Goal: Task Accomplishment & Management: Manage account settings

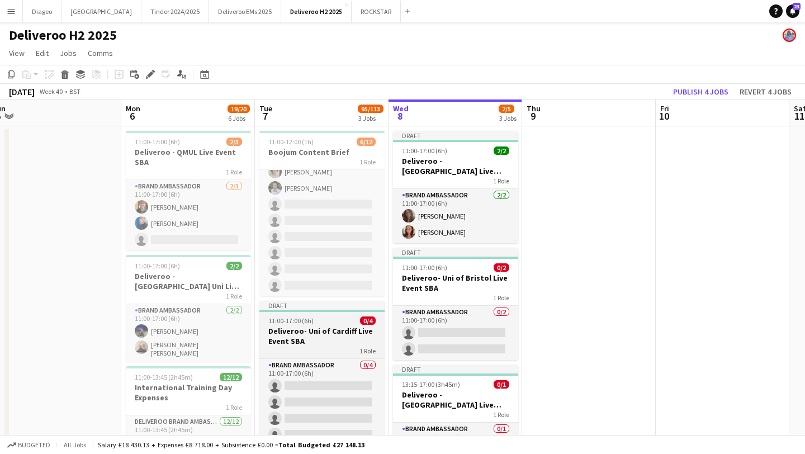
click at [319, 327] on h3 "Deliveroo- Uni of Cardiff Live Event SBA" at bounding box center [321, 336] width 125 height 20
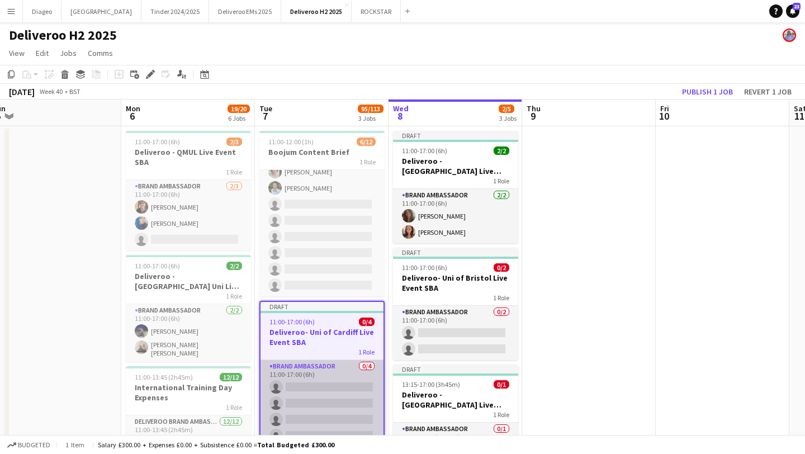
click at [321, 413] on app-card-role "Brand Ambassador 0/4 11:00-17:00 (6h) single-neutral-actions single-neutral-act…" at bounding box center [322, 403] width 123 height 87
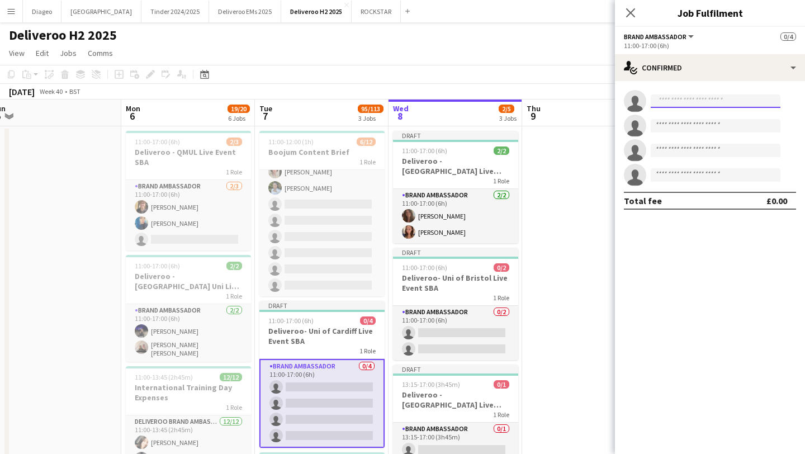
click at [699, 105] on input at bounding box center [716, 100] width 130 height 13
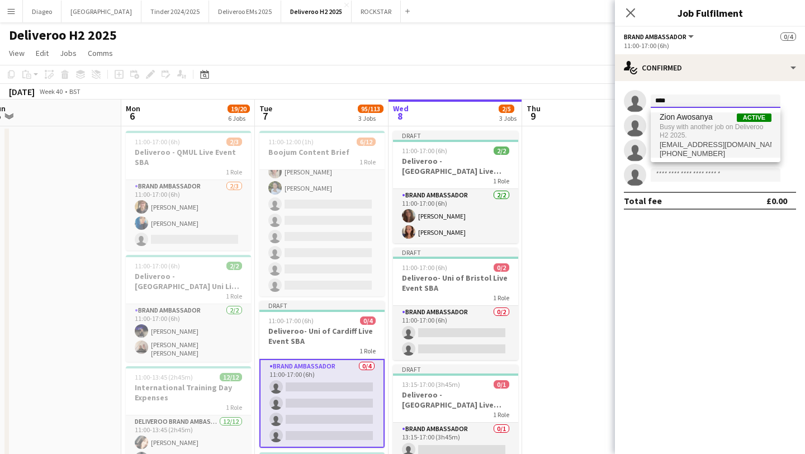
type input "****"
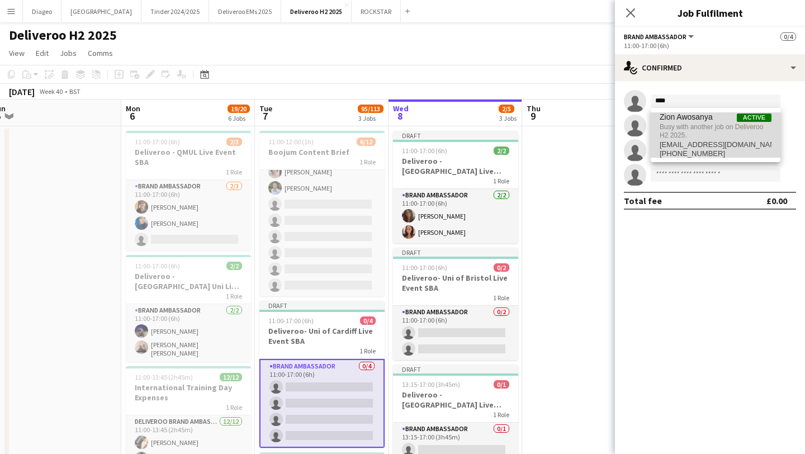
click at [720, 120] on span "Zion Awosanya Active" at bounding box center [716, 117] width 112 height 10
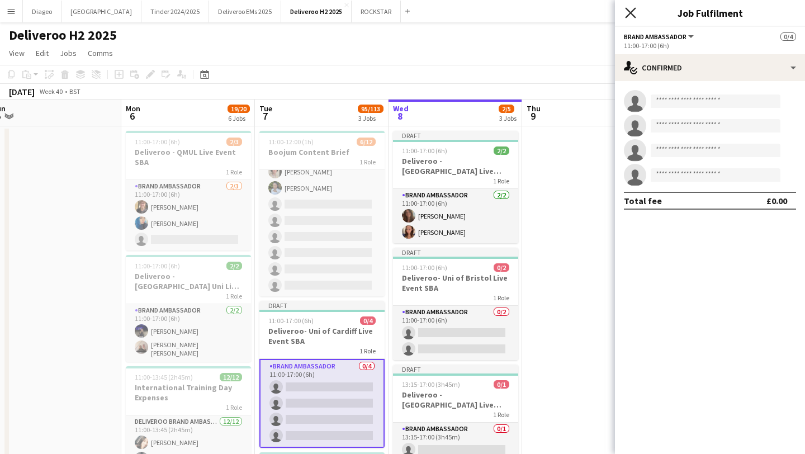
click at [633, 13] on icon "Close pop-in" at bounding box center [630, 12] width 11 height 11
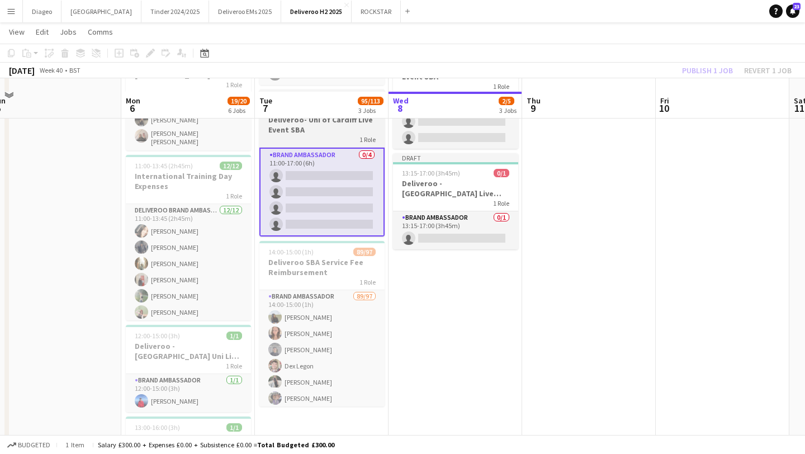
scroll to position [171, 0]
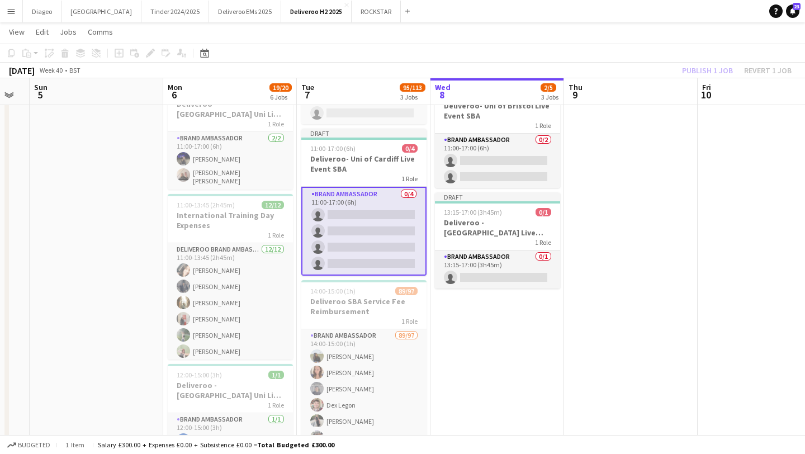
drag, startPoint x: 339, startPoint y: 168, endPoint x: 380, endPoint y: 255, distance: 95.6
click at [380, 256] on app-calendar-viewport "Thu 2 7/9 3 Jobs Fri 3 6/6 5 Jobs Sat 4 Sun 5 Mon 6 19/20 6 Jobs Tue 7 95/113 3…" at bounding box center [402, 266] width 805 height 786
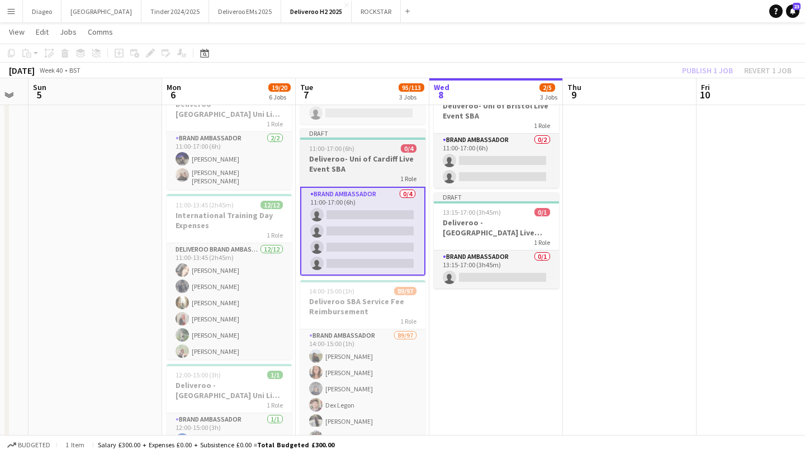
click at [346, 172] on h3 "Deliveroo- Uni of Cardiff Live Event SBA" at bounding box center [362, 164] width 125 height 20
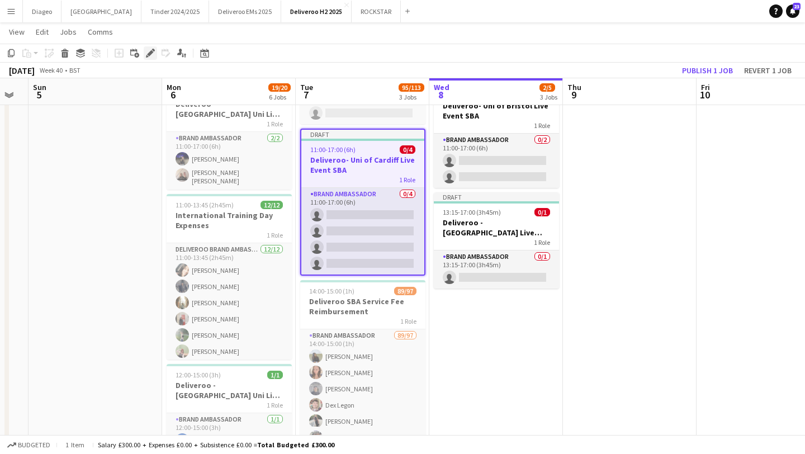
click at [148, 54] on icon at bounding box center [150, 53] width 6 height 6
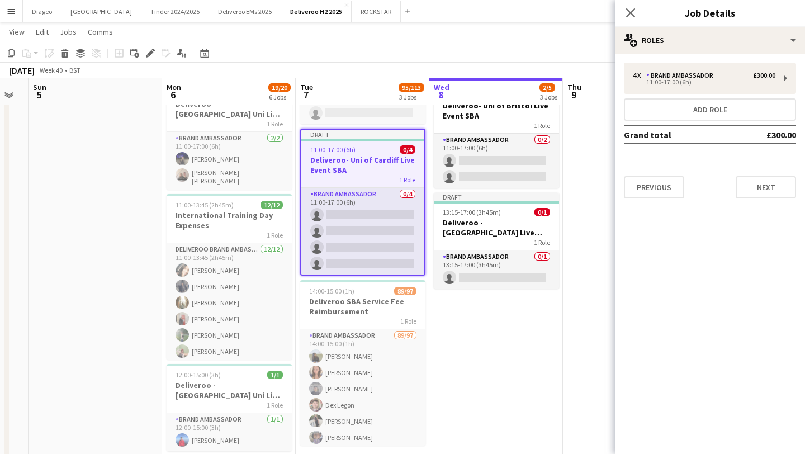
click at [651, 170] on div "Previous Next" at bounding box center [710, 183] width 172 height 32
click at [651, 184] on button "Previous" at bounding box center [654, 187] width 60 height 22
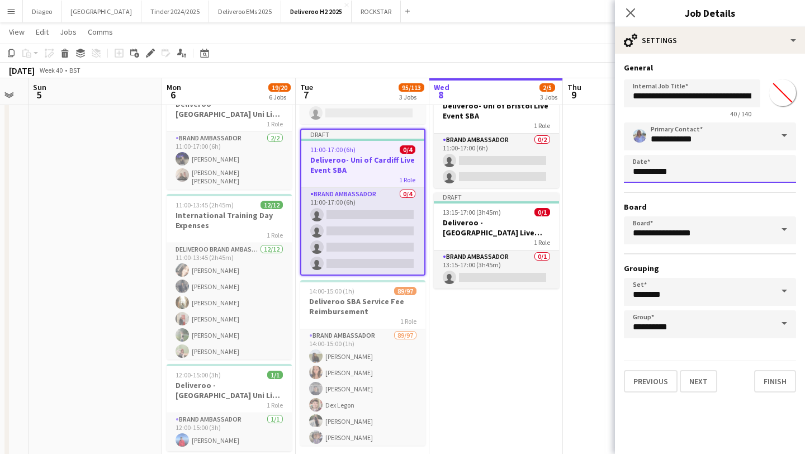
scroll to position [0, 0]
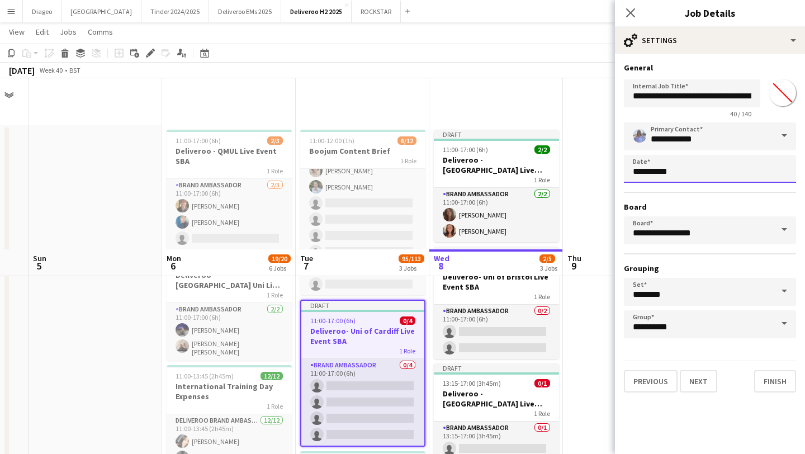
click at [696, 165] on body "Menu Boards Boards Boards All jobs Status Workforce Workforce My Workforce Recr…" at bounding box center [402, 424] width 805 height 848
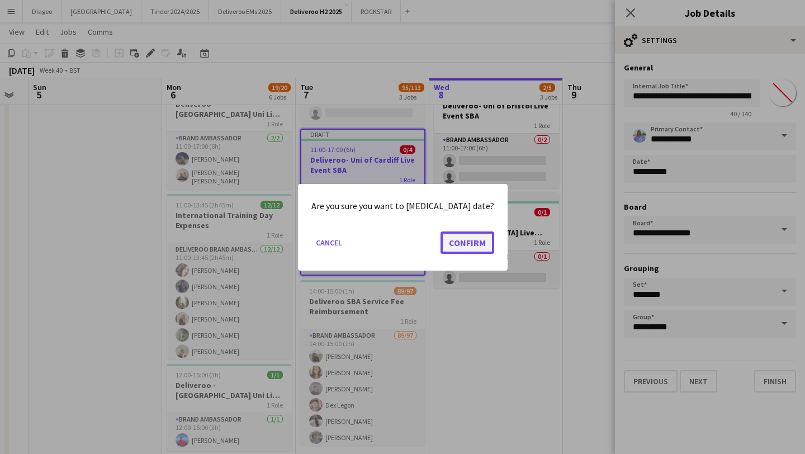
click at [460, 242] on button "Confirm" at bounding box center [468, 242] width 54 height 22
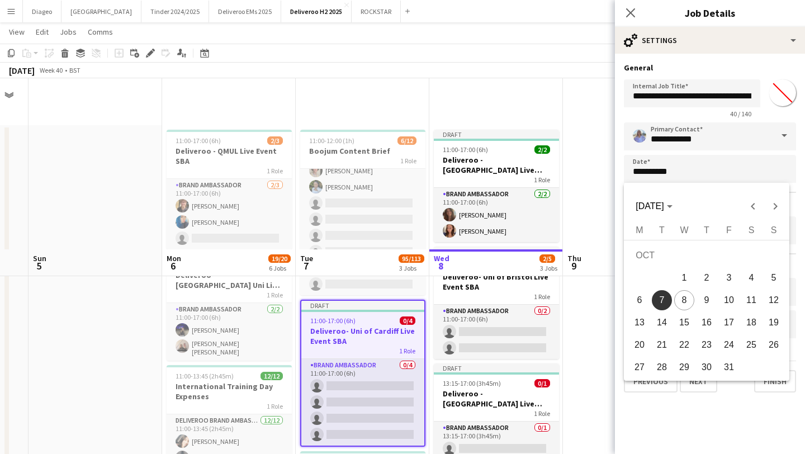
scroll to position [171, 0]
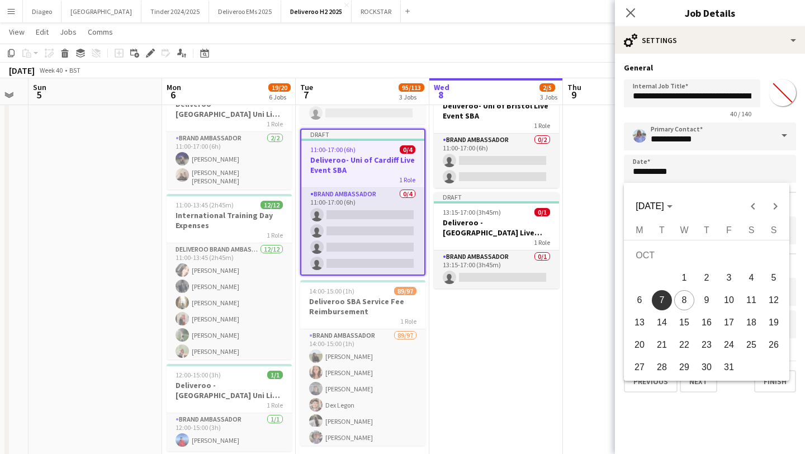
click at [683, 302] on span "8" at bounding box center [684, 300] width 20 height 20
type input "**********"
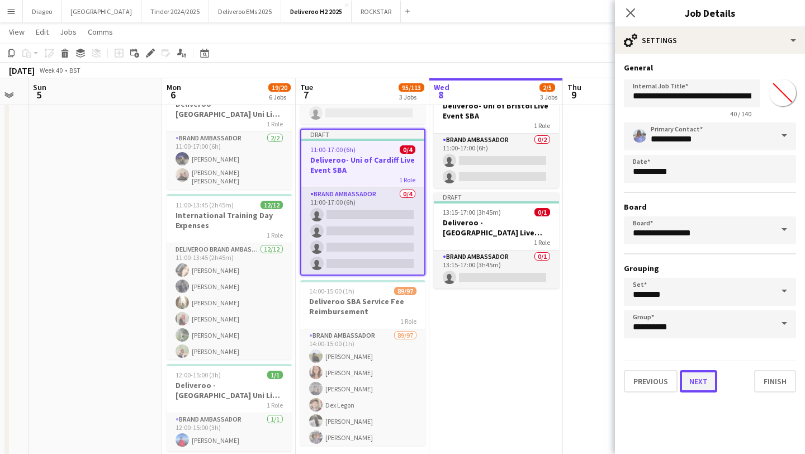
click at [700, 381] on button "Next" at bounding box center [698, 381] width 37 height 22
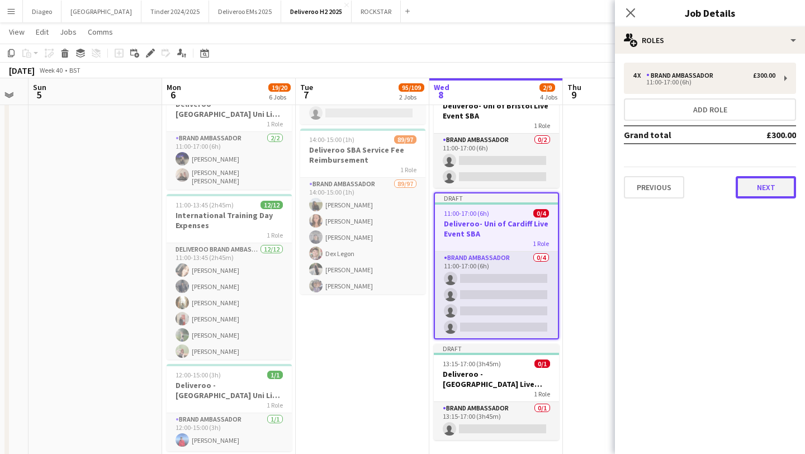
click at [775, 192] on button "Next" at bounding box center [766, 187] width 60 height 22
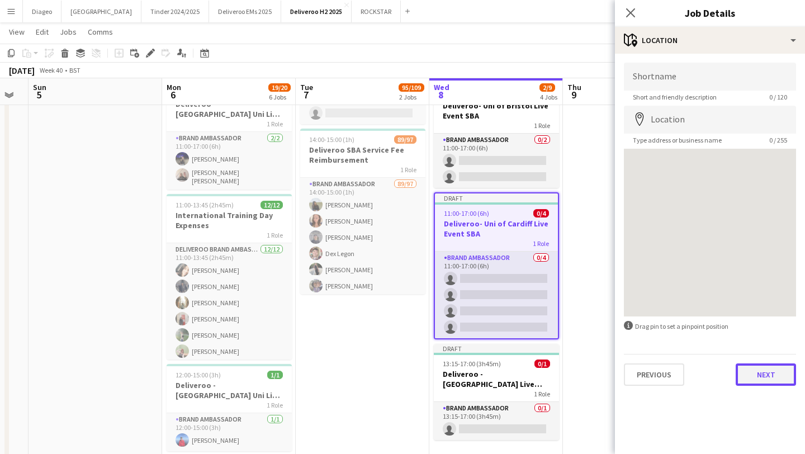
click at [769, 376] on button "Next" at bounding box center [766, 374] width 60 height 22
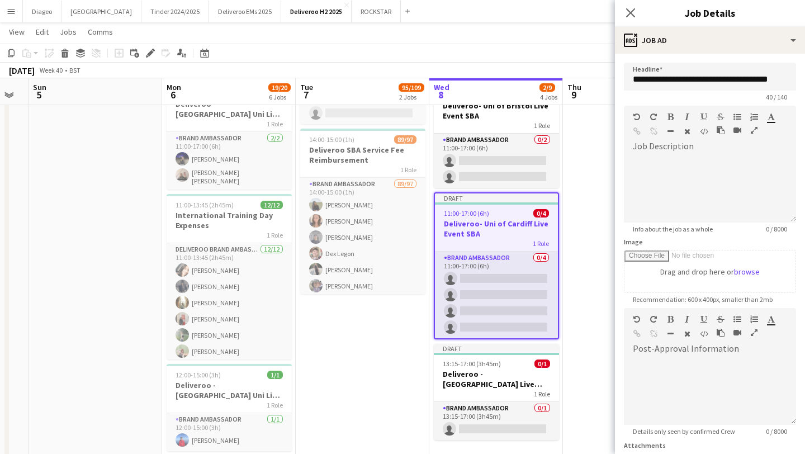
scroll to position [98, 0]
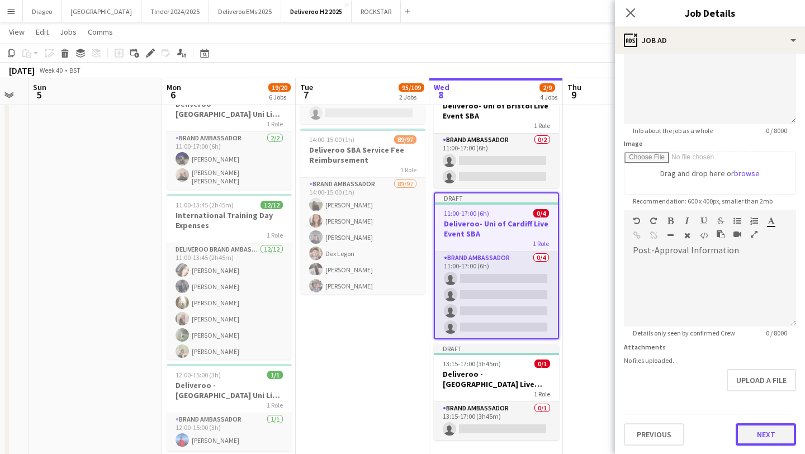
click at [778, 433] on button "Next" at bounding box center [766, 434] width 60 height 22
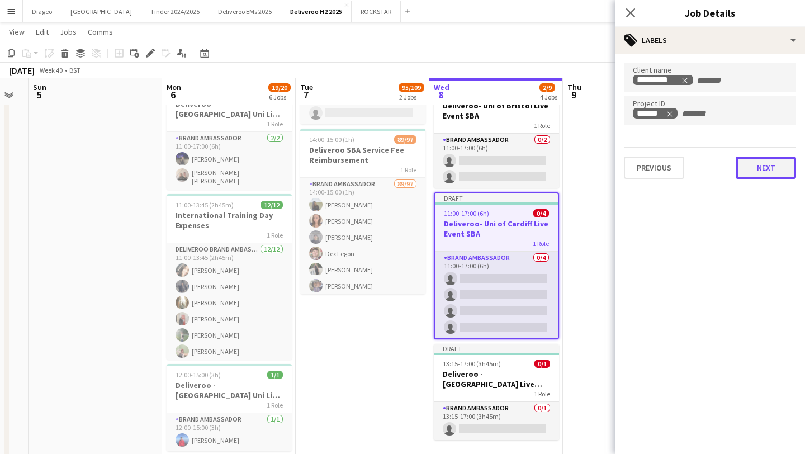
click at [770, 159] on button "Next" at bounding box center [766, 168] width 60 height 22
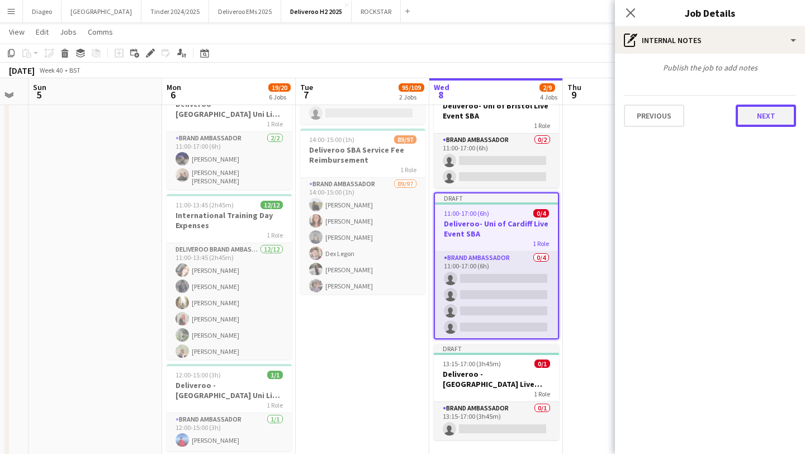
click at [764, 120] on button "Next" at bounding box center [766, 116] width 60 height 22
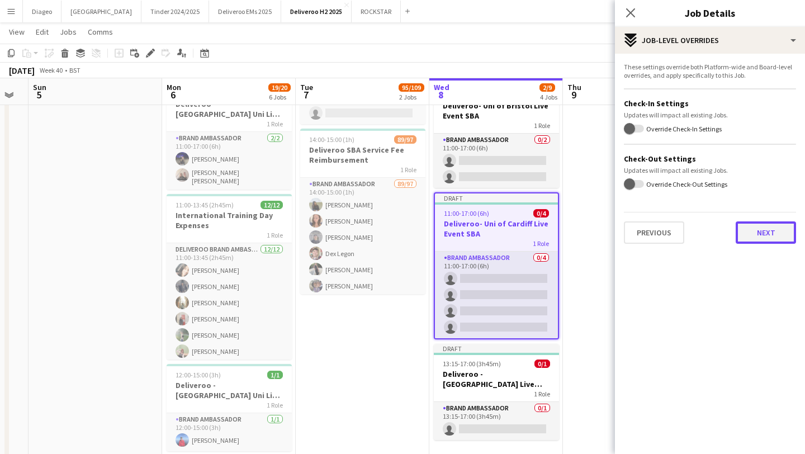
click at [775, 242] on button "Next" at bounding box center [766, 232] width 60 height 22
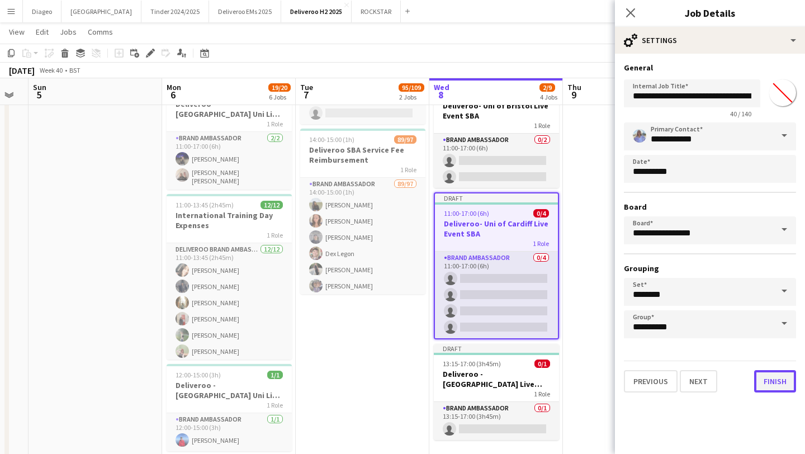
click at [779, 377] on button "Finish" at bounding box center [775, 381] width 42 height 22
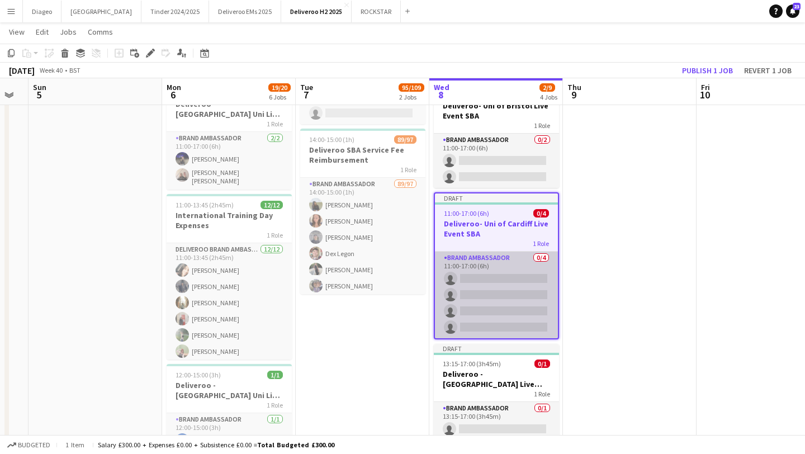
click at [503, 294] on app-card-role "Brand Ambassador 0/4 11:00-17:00 (6h) single-neutral-actions single-neutral-act…" at bounding box center [496, 295] width 123 height 87
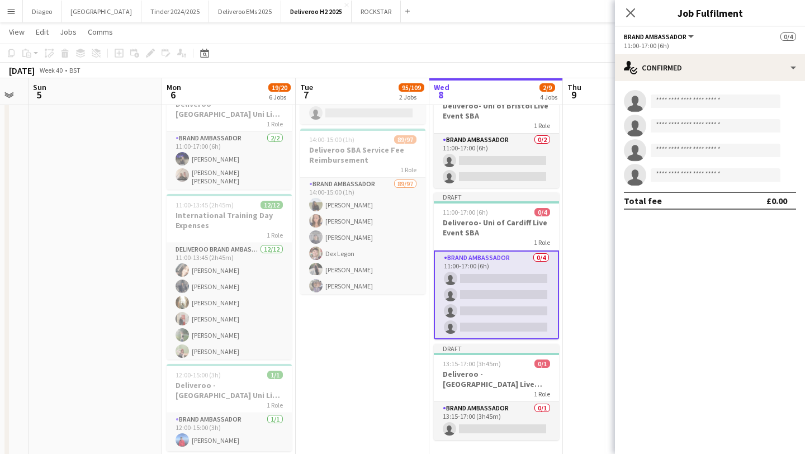
click at [686, 85] on div "single-neutral-actions single-neutral-actions single-neutral-actions single-neu…" at bounding box center [710, 150] width 190 height 138
click at [686, 88] on div "single-neutral-actions single-neutral-actions single-neutral-actions single-neu…" at bounding box center [710, 150] width 190 height 138
click at [686, 103] on input at bounding box center [716, 100] width 130 height 13
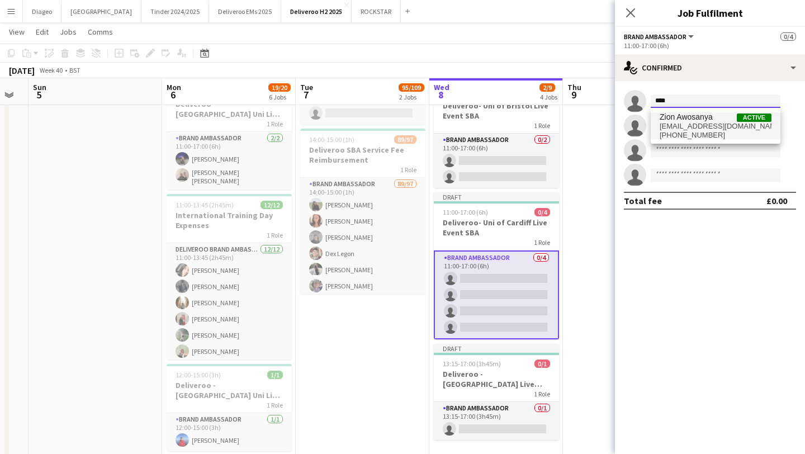
type input "****"
click at [710, 125] on span "[EMAIL_ADDRESS][DOMAIN_NAME]" at bounding box center [716, 126] width 112 height 9
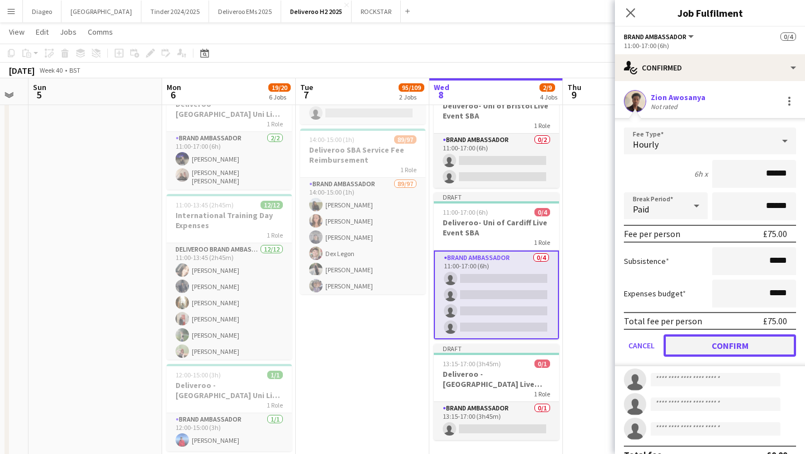
click at [733, 343] on button "Confirm" at bounding box center [730, 345] width 133 height 22
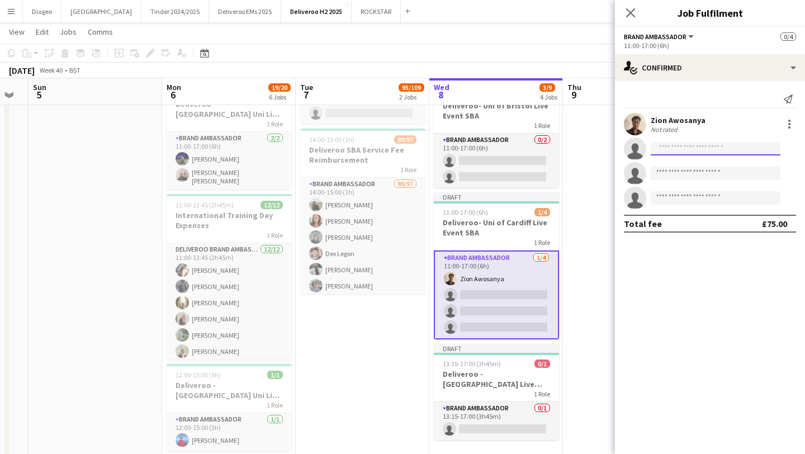
click at [716, 146] on input at bounding box center [716, 148] width 130 height 13
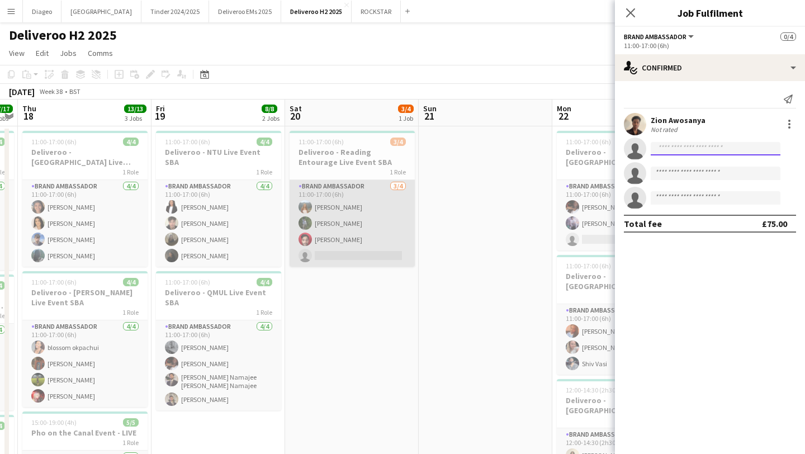
scroll to position [0, 382]
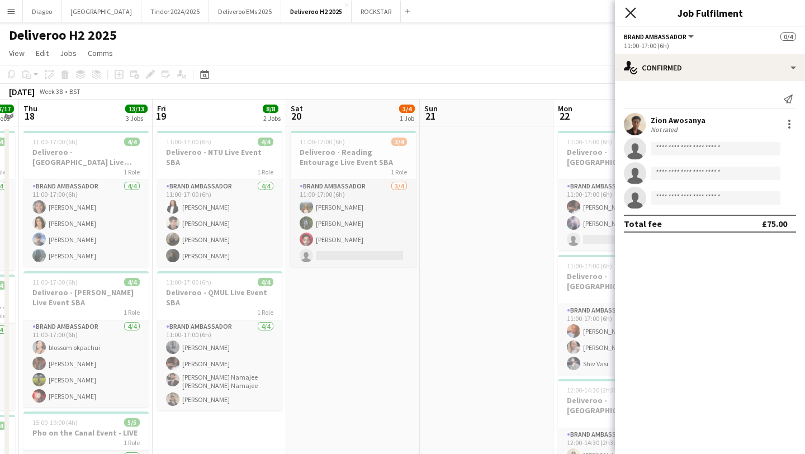
click at [632, 10] on icon "Close pop-in" at bounding box center [630, 12] width 11 height 11
